Goal: Check status

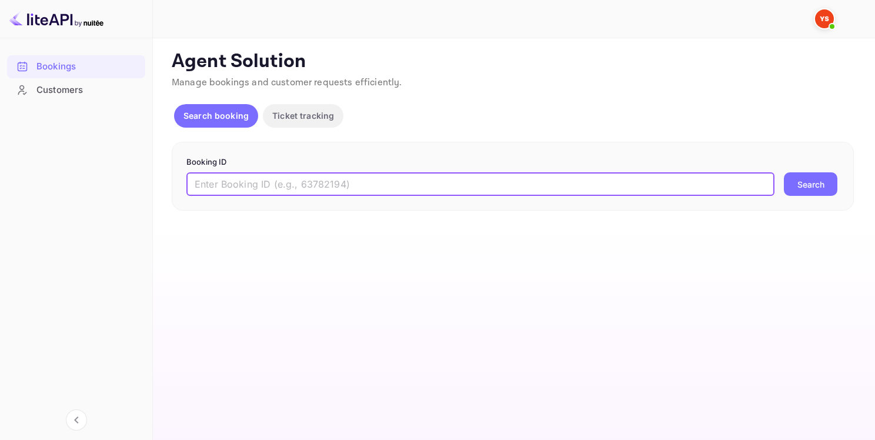
paste input "9579662"
type input "9579662"
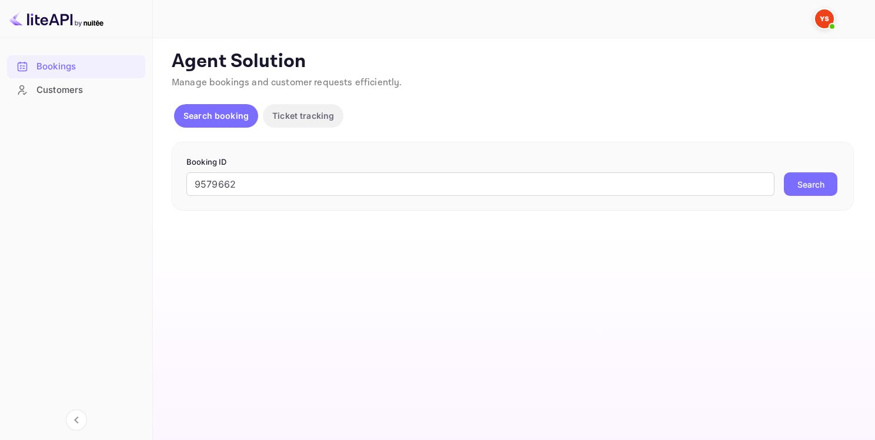
click at [799, 180] on button "Search" at bounding box center [811, 184] width 54 height 24
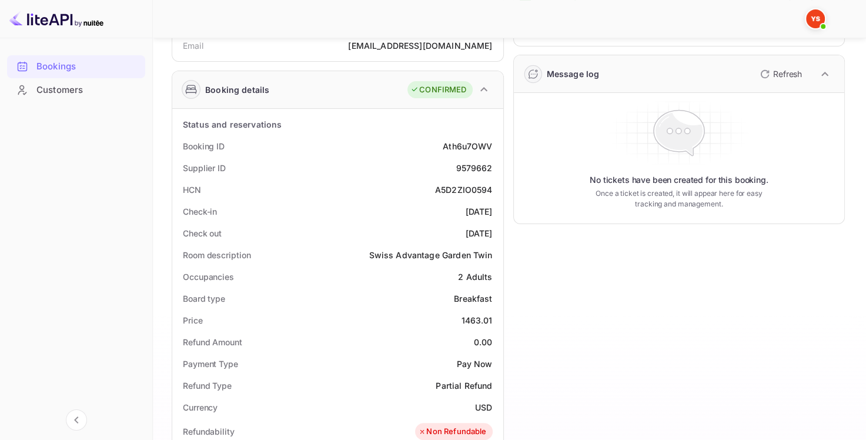
scroll to position [176, 0]
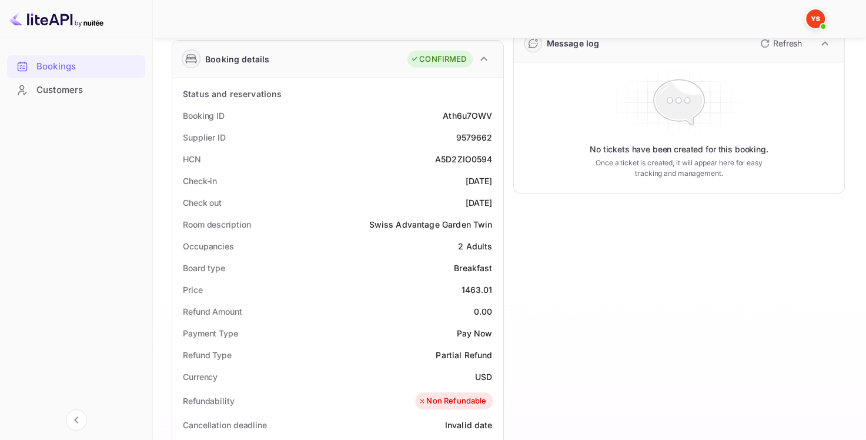
click at [468, 141] on div "9579662" at bounding box center [474, 137] width 36 height 12
copy div "9579662"
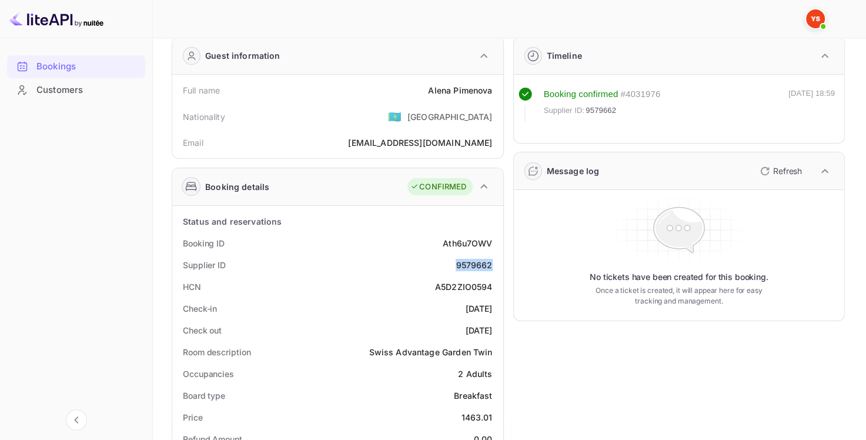
scroll to position [0, 0]
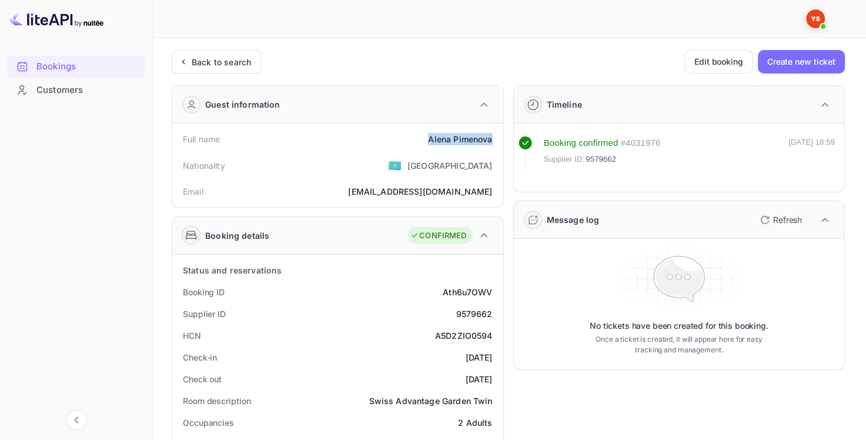
drag, startPoint x: 425, startPoint y: 141, endPoint x: 490, endPoint y: 136, distance: 64.8
click at [490, 136] on div "Full name [PERSON_NAME]" at bounding box center [338, 139] width 322 height 22
copy div "[PERSON_NAME]"
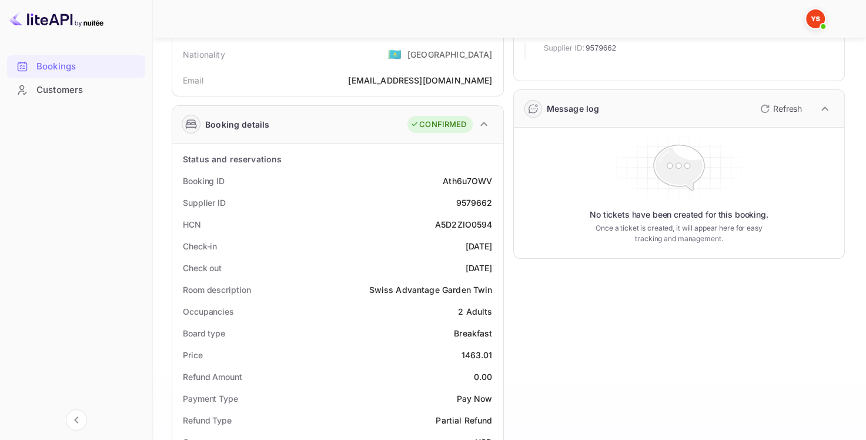
scroll to position [118, 0]
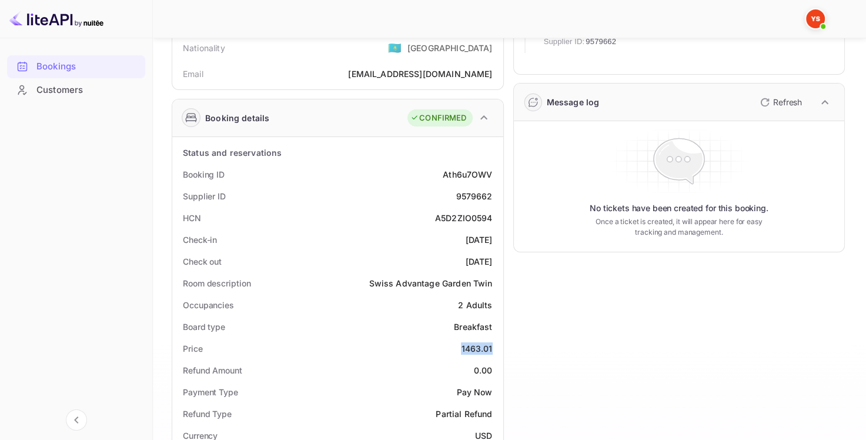
drag, startPoint x: 459, startPoint y: 348, endPoint x: 496, endPoint y: 346, distance: 37.1
click at [496, 346] on div "Price 1463.01" at bounding box center [338, 349] width 322 height 22
copy div "1463.01"
